Goal: Task Accomplishment & Management: Manage account settings

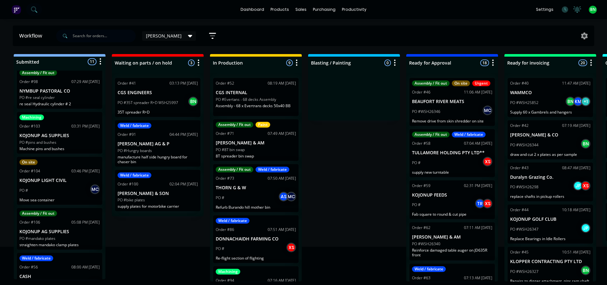
scroll to position [159, 0]
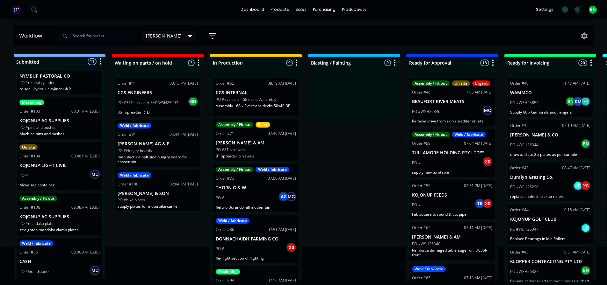
click at [77, 225] on div "PO #mandako plates" at bounding box center [59, 224] width 80 height 6
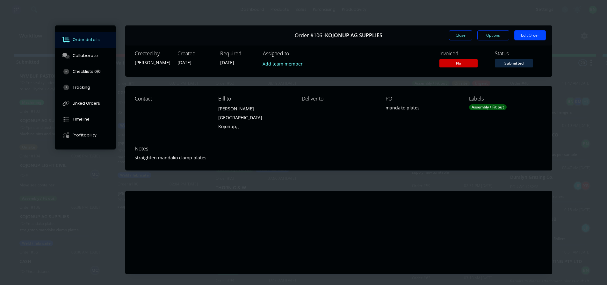
click at [398, 108] on div "mandako plates" at bounding box center [421, 108] width 73 height 9
drag, startPoint x: 403, startPoint y: 108, endPoint x: 397, endPoint y: 108, distance: 5.7
click at [397, 108] on div "mandako plates" at bounding box center [421, 108] width 73 height 9
click at [526, 35] on button "Edit Order" at bounding box center [530, 35] width 32 height 10
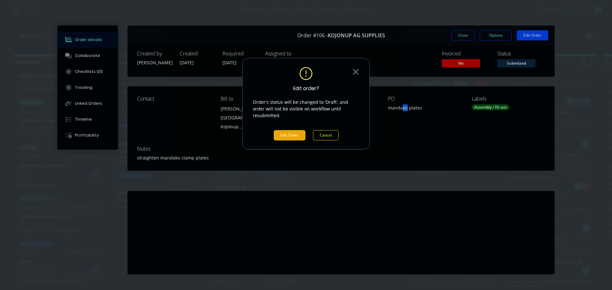
click at [293, 132] on button "Edit Order" at bounding box center [290, 135] width 32 height 10
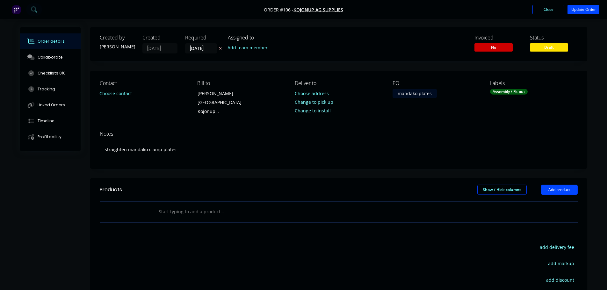
click at [414, 95] on div "mandako plates" at bounding box center [414, 93] width 44 height 9
drag, startPoint x: 416, startPoint y: 95, endPoint x: 397, endPoint y: 98, distance: 19.1
click at [397, 98] on div "PO mandako plates" at bounding box center [435, 98] width 87 height 36
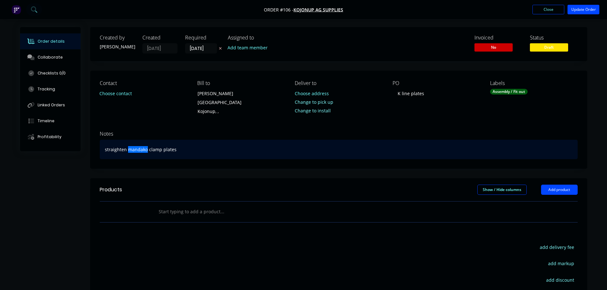
drag, startPoint x: 146, startPoint y: 146, endPoint x: 127, endPoint y: 146, distance: 18.8
click at [127, 146] on div "straighten mandako clamp plates" at bounding box center [339, 149] width 478 height 19
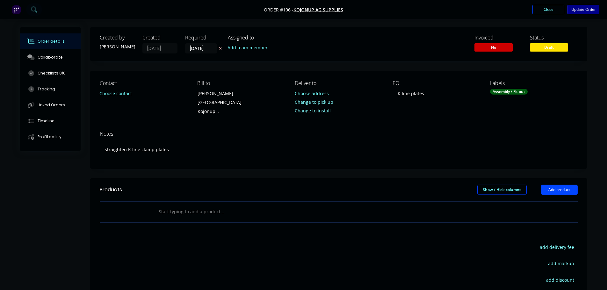
click at [583, 11] on button "Update Order" at bounding box center [583, 10] width 32 height 10
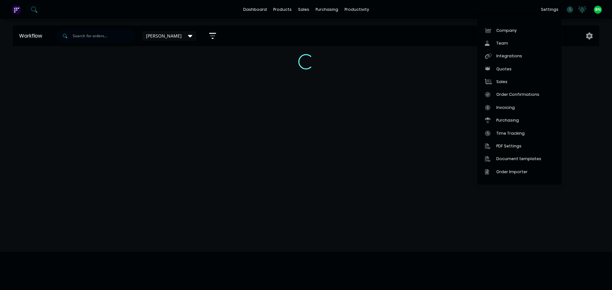
drag, startPoint x: 434, startPoint y: 111, endPoint x: 535, endPoint y: 5, distance: 146.7
click at [434, 111] on div "Workflow [PERSON_NAME] Save new view None edit [PERSON_NAME] (Default) edit Off…" at bounding box center [306, 151] width 612 height 252
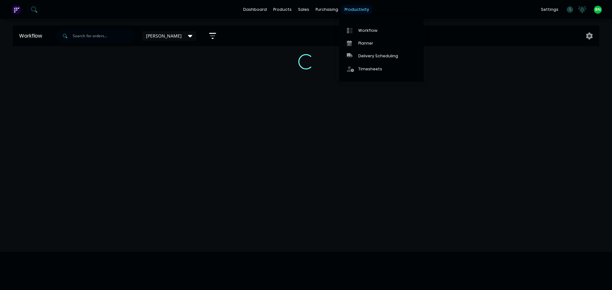
click at [357, 12] on div "productivity" at bounding box center [356, 10] width 31 height 10
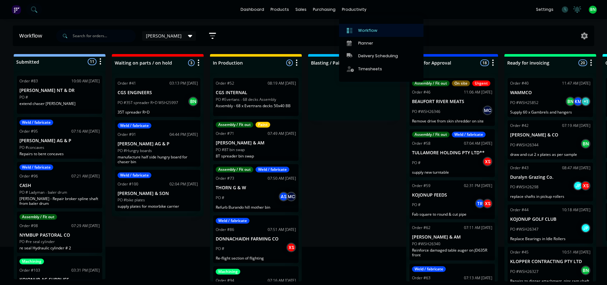
drag, startPoint x: 360, startPoint y: 26, endPoint x: 341, endPoint y: 27, distance: 18.8
click at [360, 27] on link "Workflow" at bounding box center [381, 30] width 84 height 13
